Goal: Task Accomplishment & Management: Use online tool/utility

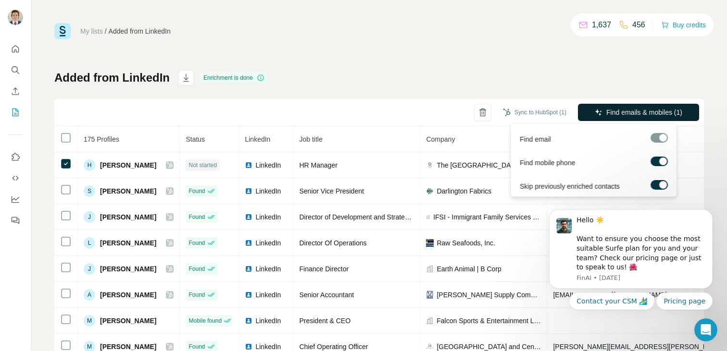
click at [599, 104] on button "Find emails & mobiles (1)" at bounding box center [638, 112] width 121 height 17
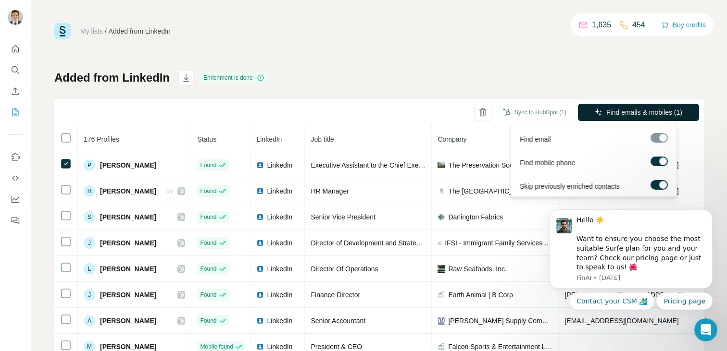
click at [626, 115] on span "Find emails & mobiles (1)" at bounding box center [644, 113] width 76 height 10
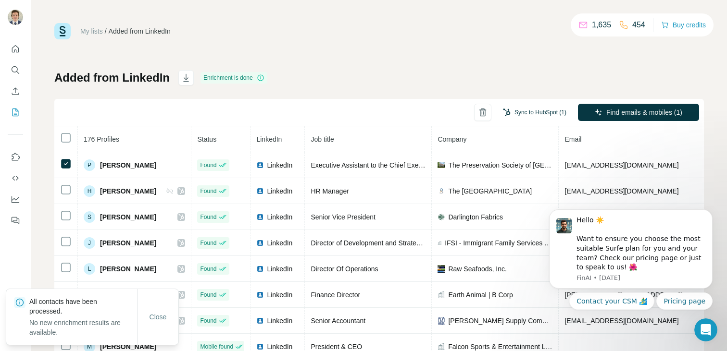
click at [512, 111] on button "Sync to HubSpot (1)" at bounding box center [534, 112] width 77 height 14
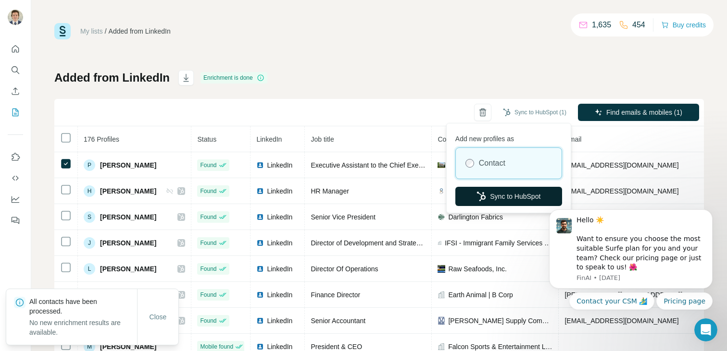
click at [494, 191] on button "Sync to HubSpot" at bounding box center [508, 196] width 107 height 19
